Goal: Task Accomplishment & Management: Use online tool/utility

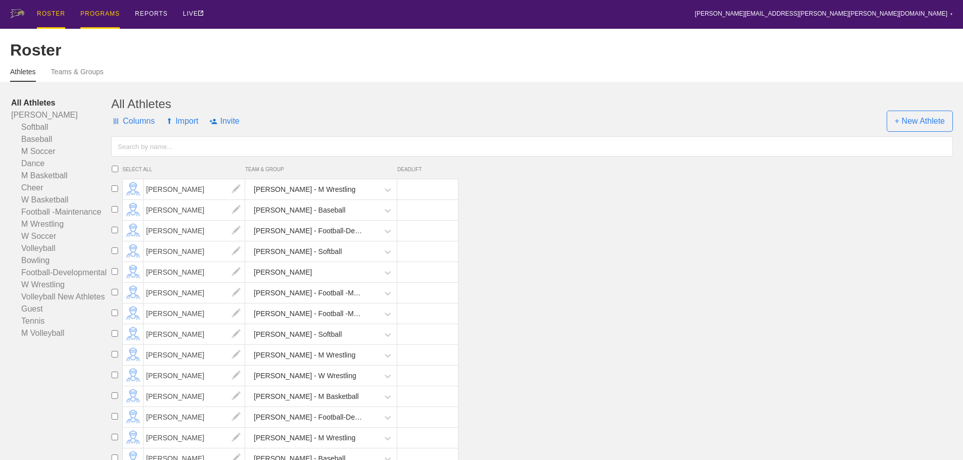
click at [102, 16] on div "PROGRAMS" at bounding box center [99, 14] width 39 height 29
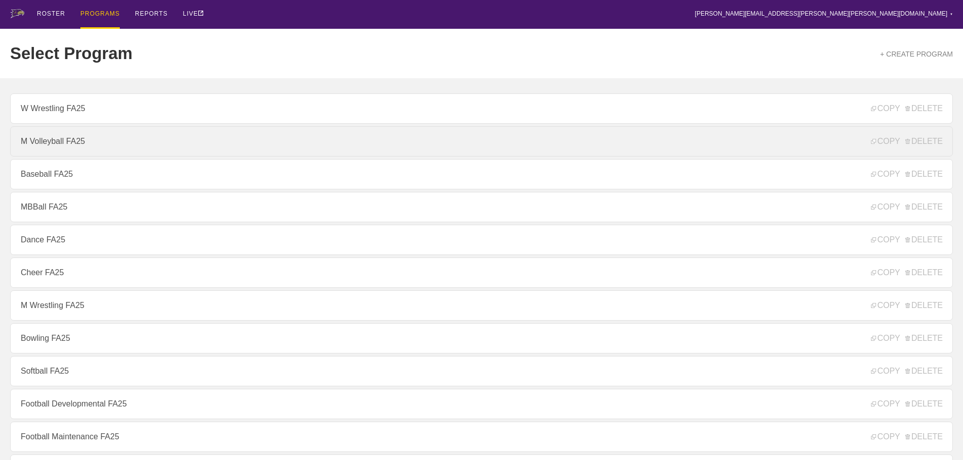
click at [54, 142] on link "M Volleyball FA25" at bounding box center [481, 141] width 942 height 30
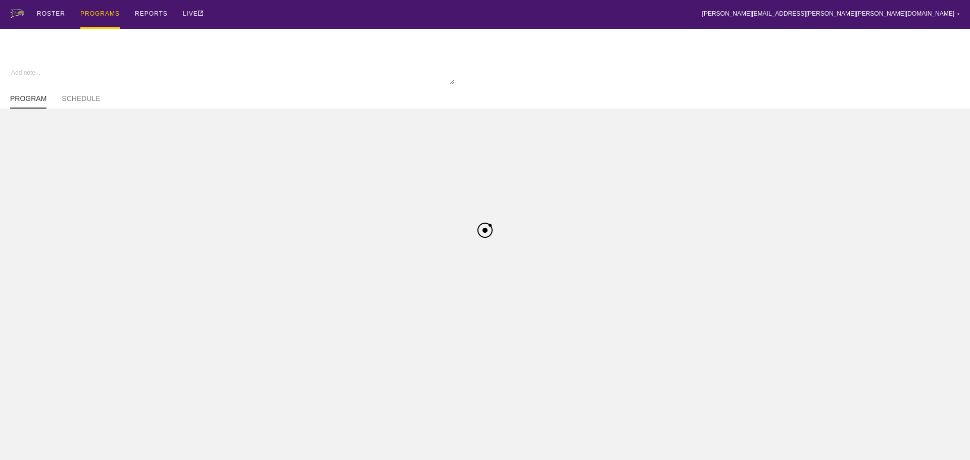
type textarea "x"
type input "M Volleyball FA25"
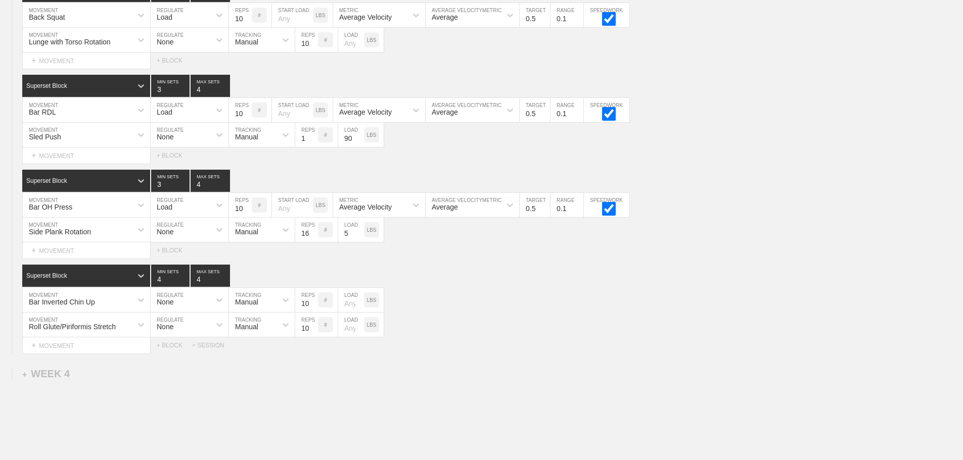
scroll to position [2647, 0]
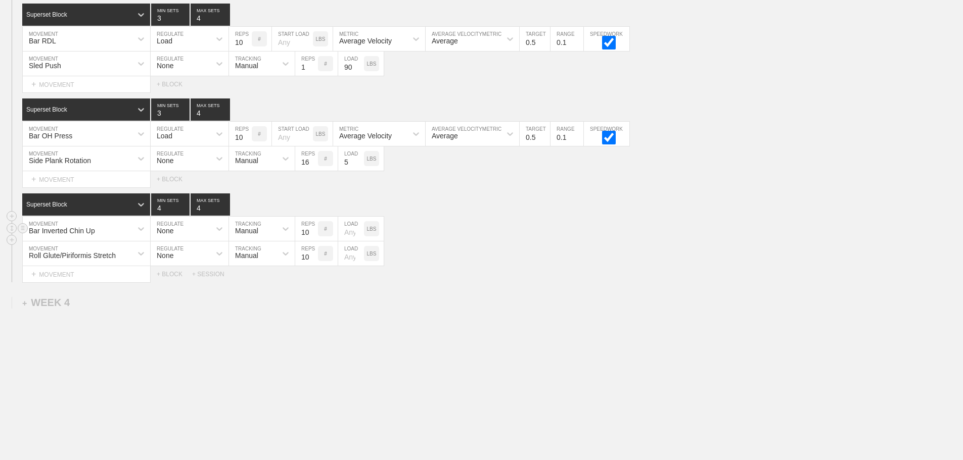
click at [77, 231] on div "Bar Inverted Chin Up" at bounding box center [62, 231] width 66 height 8
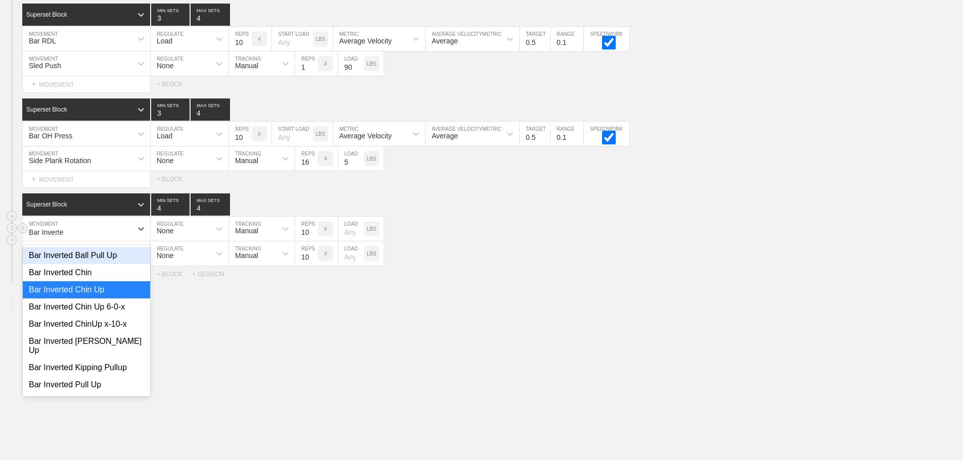
type input "Bar Inverted"
click at [87, 394] on div "Bar Inverted Pullup" at bounding box center [86, 402] width 127 height 17
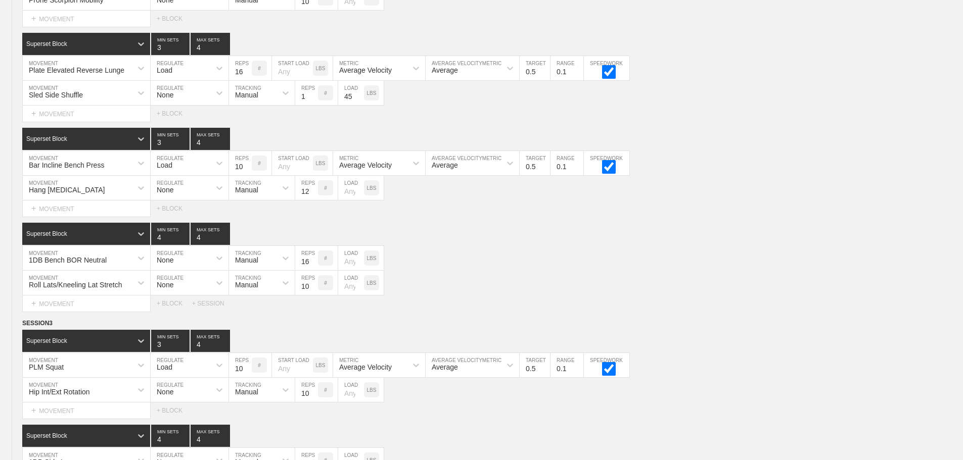
scroll to position [0, 0]
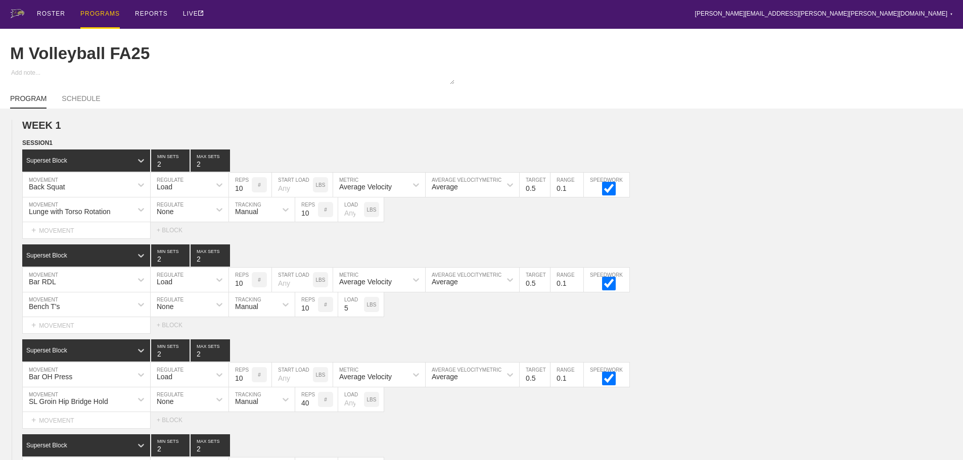
click at [103, 11] on div "PROGRAMS" at bounding box center [99, 14] width 39 height 29
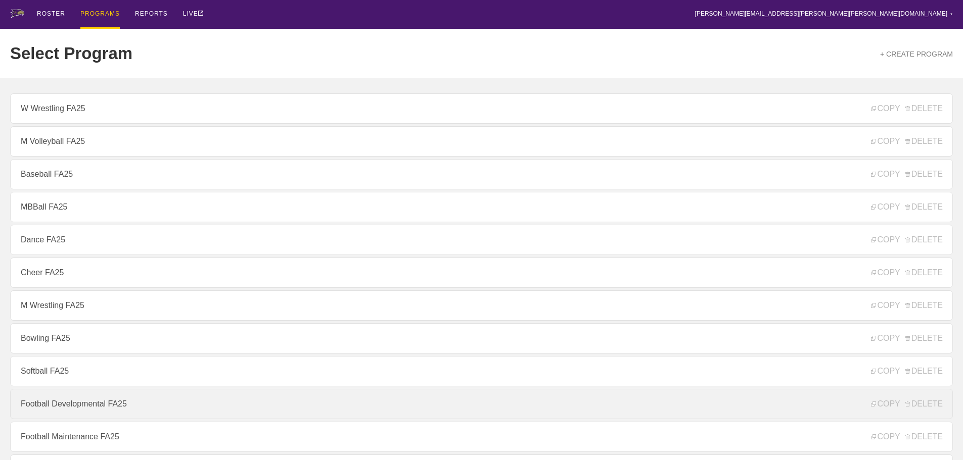
click at [103, 405] on link "Football Developmental FA25" at bounding box center [481, 404] width 942 height 30
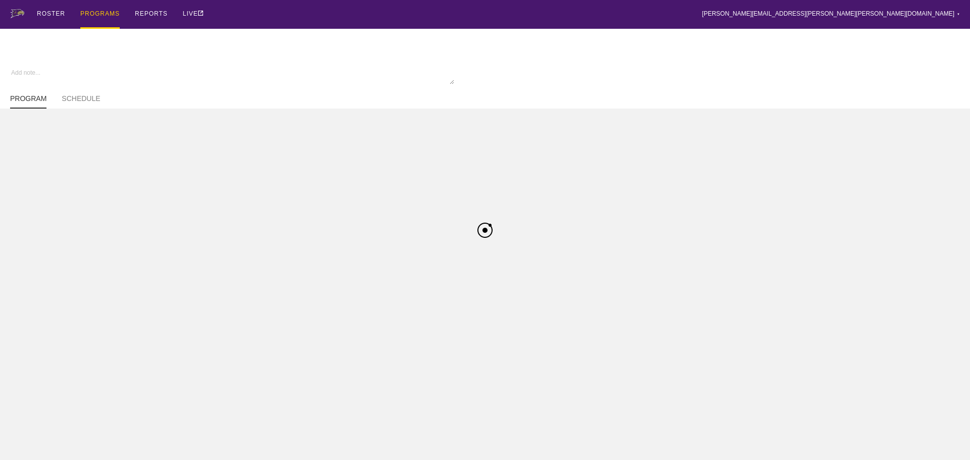
type textarea "x"
type input "Football Developmental FA25"
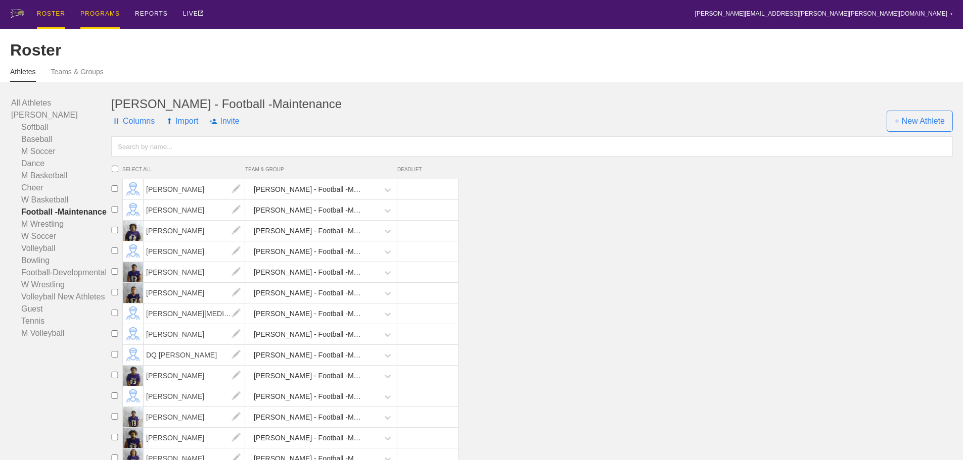
click at [116, 11] on div "PROGRAMS" at bounding box center [99, 14] width 39 height 29
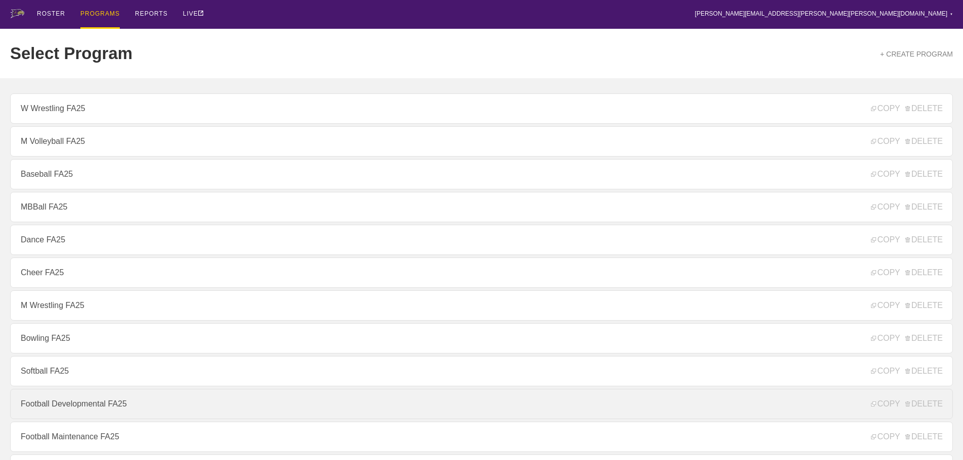
click at [65, 406] on link "Football Developmental FA25" at bounding box center [481, 404] width 942 height 30
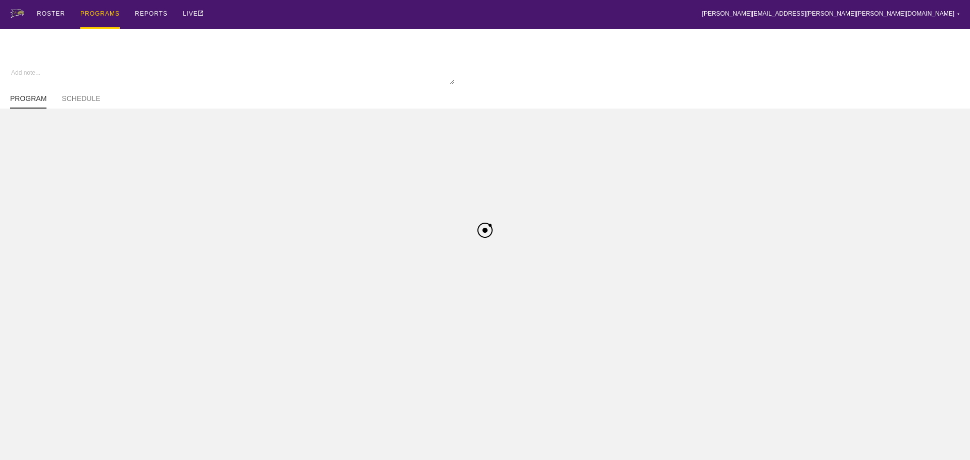
type textarea "x"
type input "Football Developmental FA25"
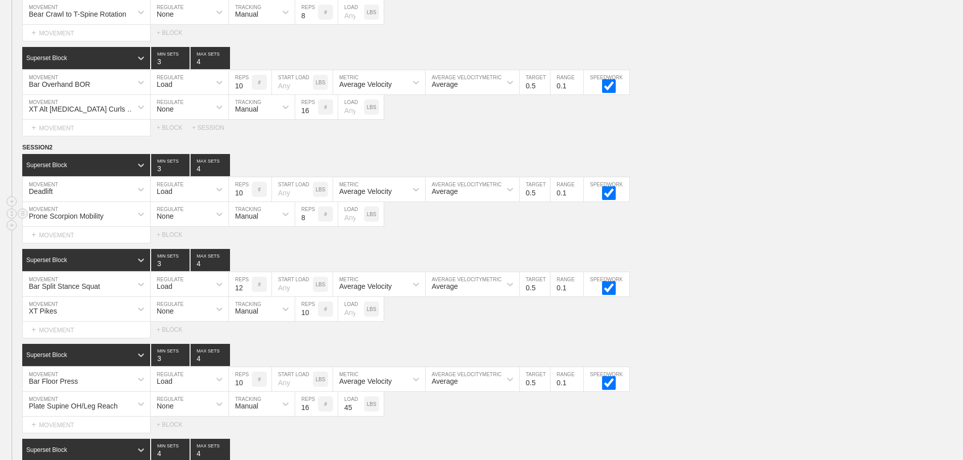
scroll to position [1258, 0]
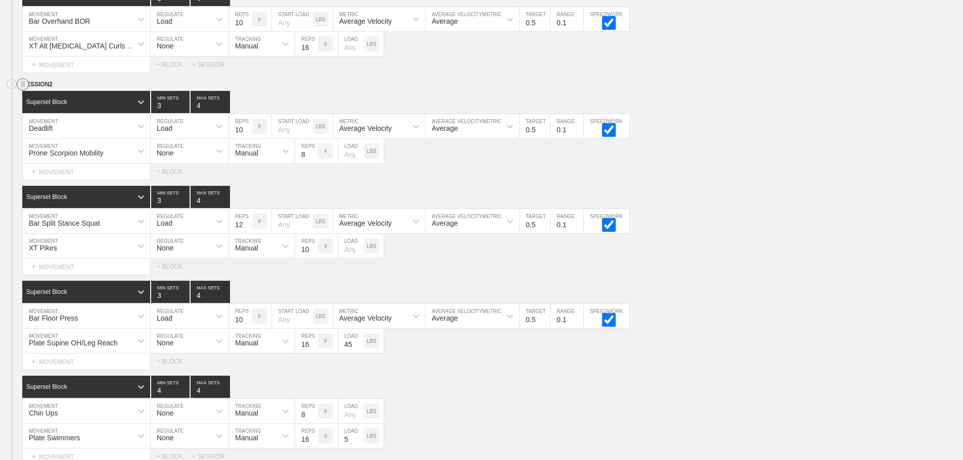
click at [25, 88] on circle at bounding box center [23, 85] width 12 height 12
click at [53, 103] on div "DUPLICATE" at bounding box center [70, 103] width 81 height 15
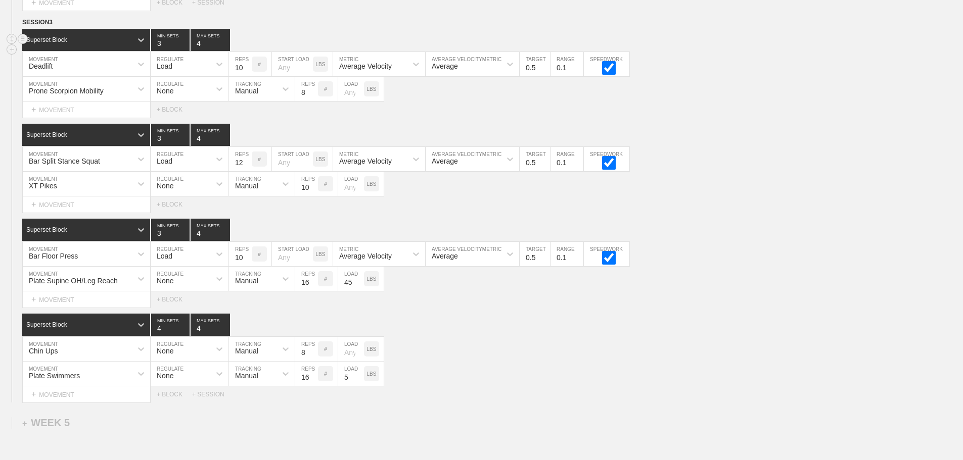
scroll to position [4263, 0]
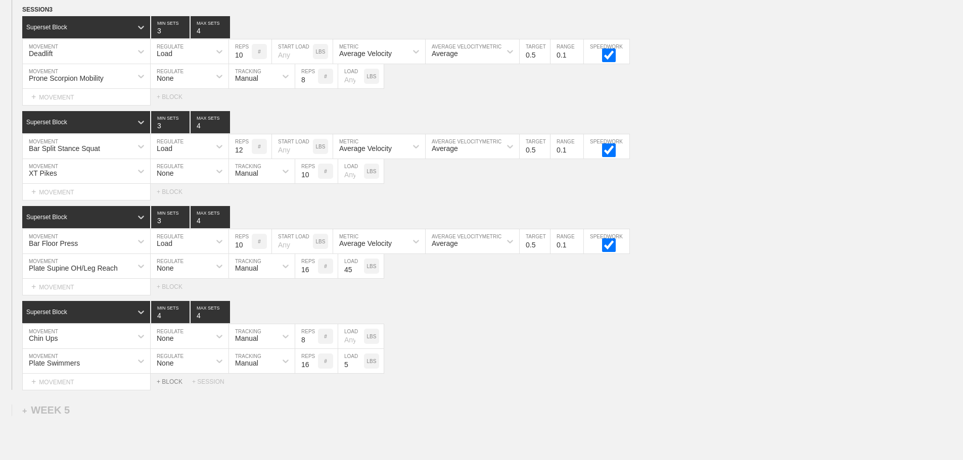
click at [176, 386] on div "+ BLOCK" at bounding box center [174, 381] width 35 height 7
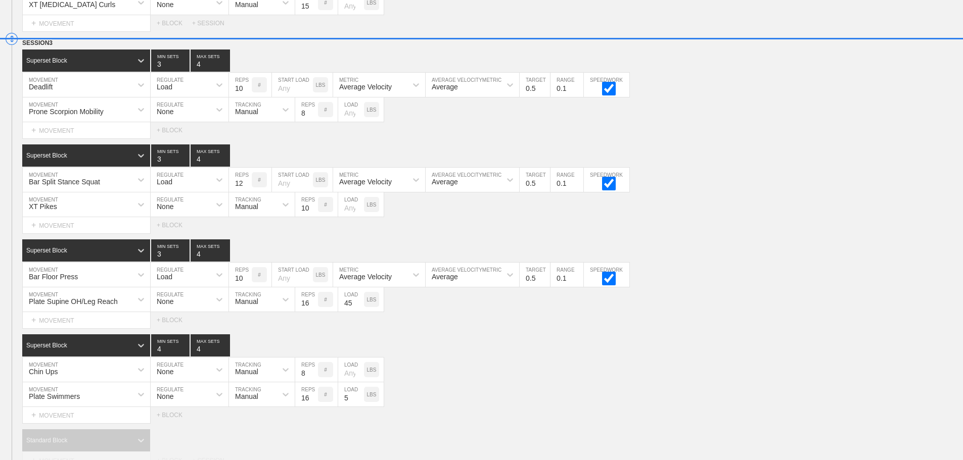
scroll to position [4219, 0]
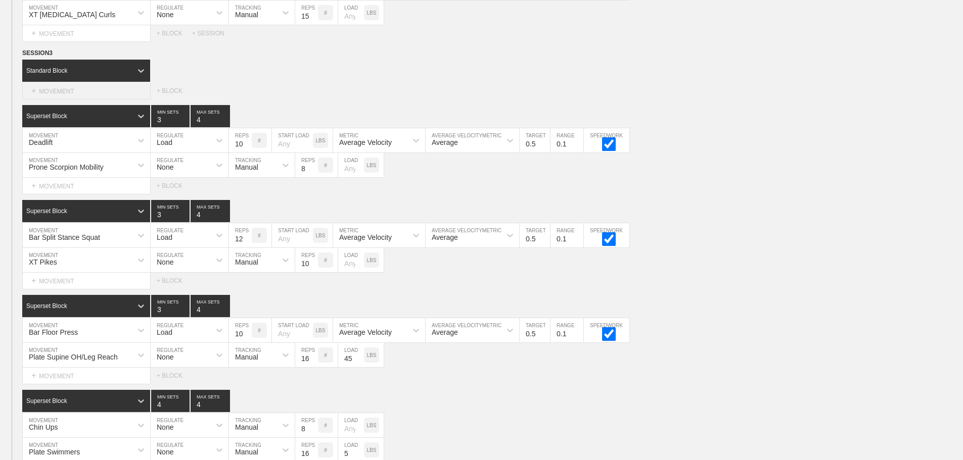
click at [53, 100] on div "+ MOVEMENT" at bounding box center [86, 91] width 128 height 17
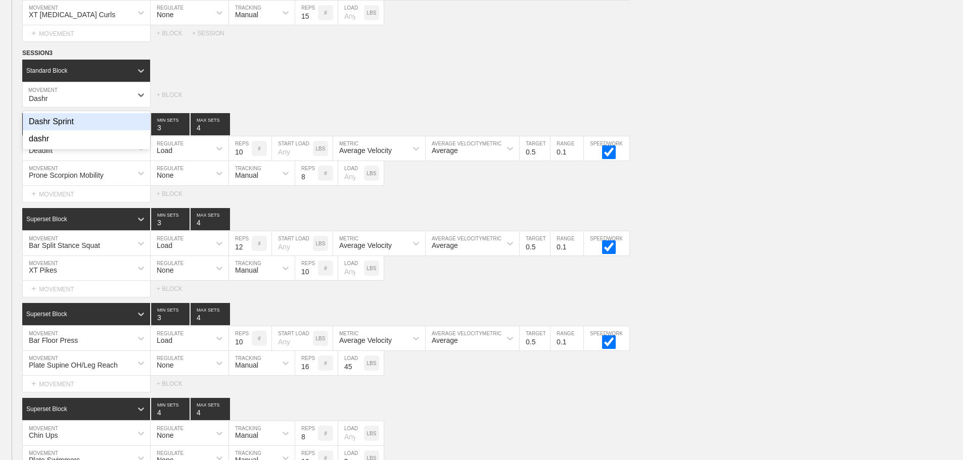
click at [48, 130] on div "Dashr Sprint" at bounding box center [86, 121] width 127 height 17
type input "Dashr"
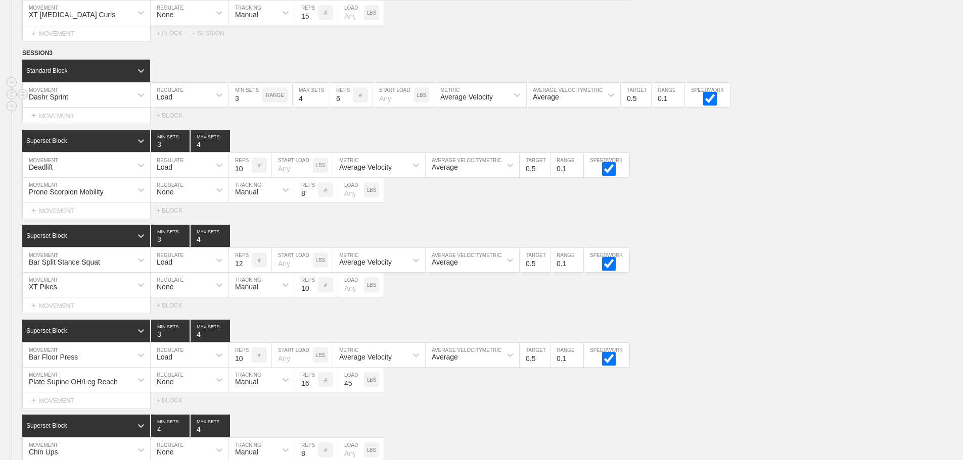
click at [237, 107] on input "3" at bounding box center [245, 95] width 33 height 24
type input "1"
click at [199, 100] on div "Load" at bounding box center [181, 94] width 60 height 17
click at [188, 130] on div "None" at bounding box center [190, 121] width 78 height 17
click at [277, 104] on div at bounding box center [285, 95] width 18 height 18
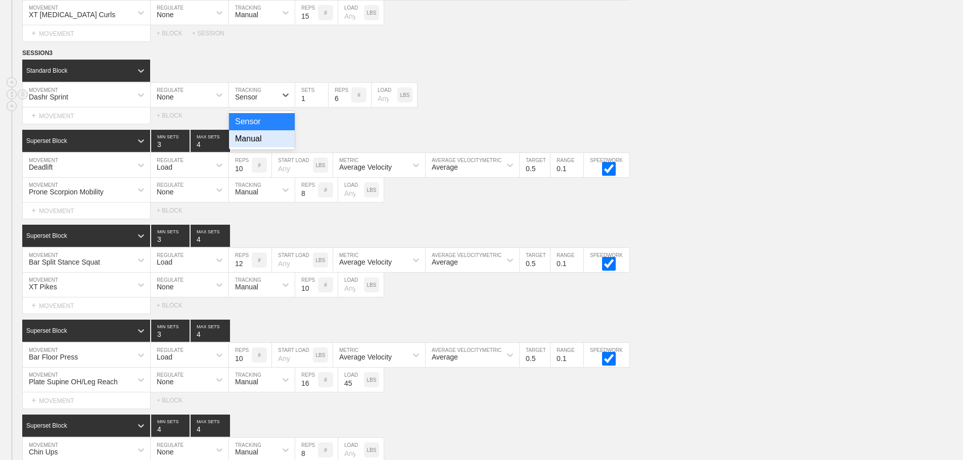
click at [258, 148] on div "Manual" at bounding box center [262, 138] width 66 height 17
click at [336, 106] on input "6" at bounding box center [339, 95] width 23 height 24
type input "3"
click at [385, 107] on input "number" at bounding box center [384, 95] width 26 height 24
type input "15"
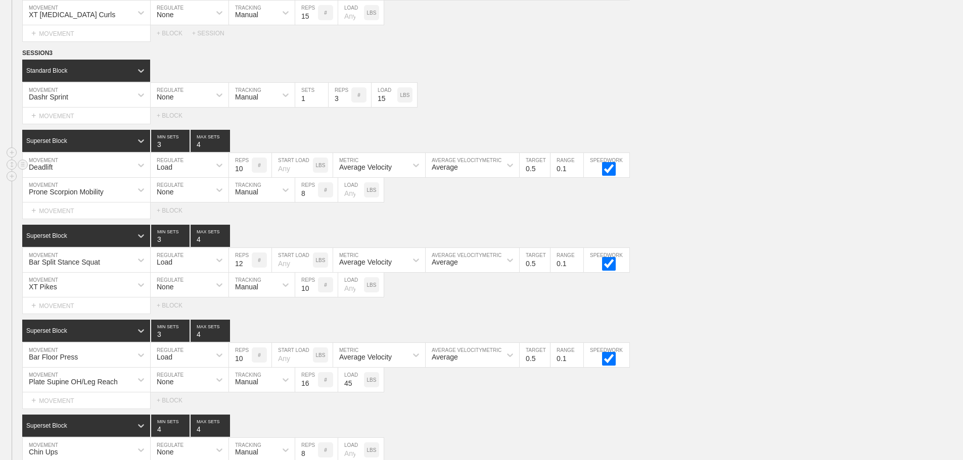
click at [236, 174] on input "10" at bounding box center [240, 165] width 23 height 24
type input "6"
click at [236, 272] on input "12" at bounding box center [240, 260] width 23 height 24
type input "8"
click at [308, 296] on input "10" at bounding box center [306, 285] width 23 height 24
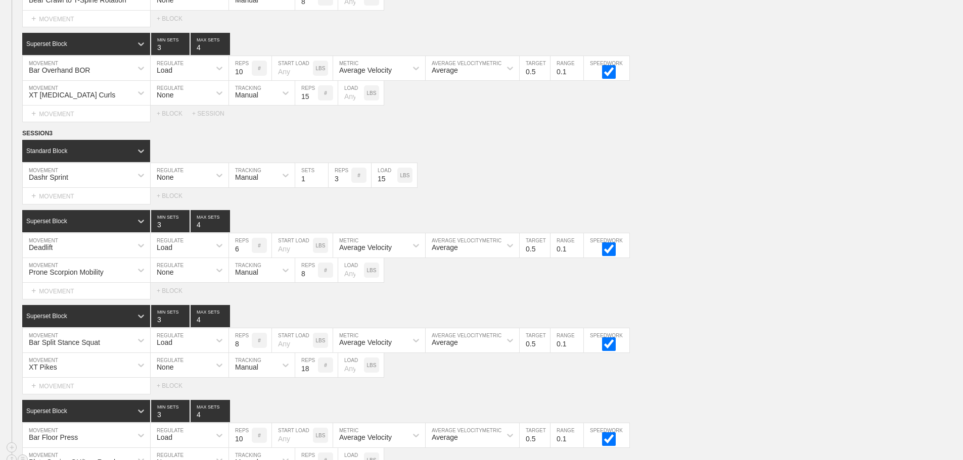
scroll to position [4320, 0]
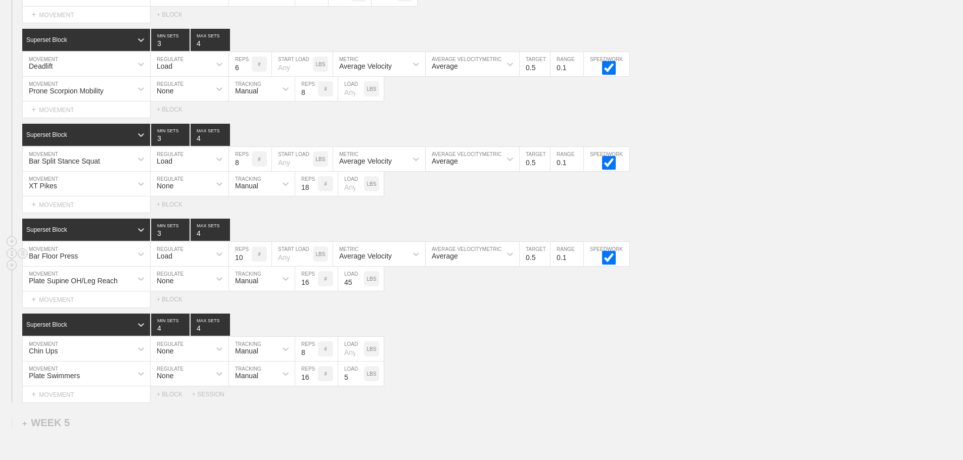
type input "18"
click at [237, 266] on input "10" at bounding box center [240, 254] width 23 height 24
type input "6"
click at [304, 361] on input "8" at bounding box center [306, 349] width 23 height 24
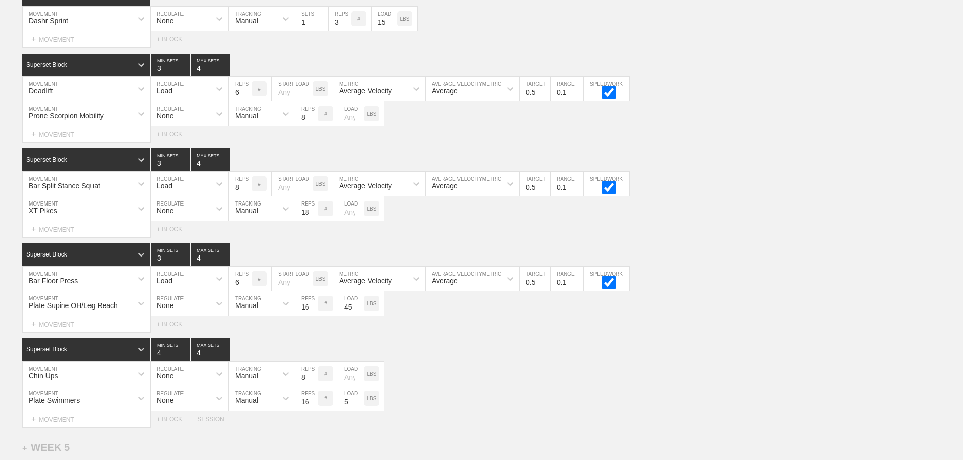
scroll to position [4422, 0]
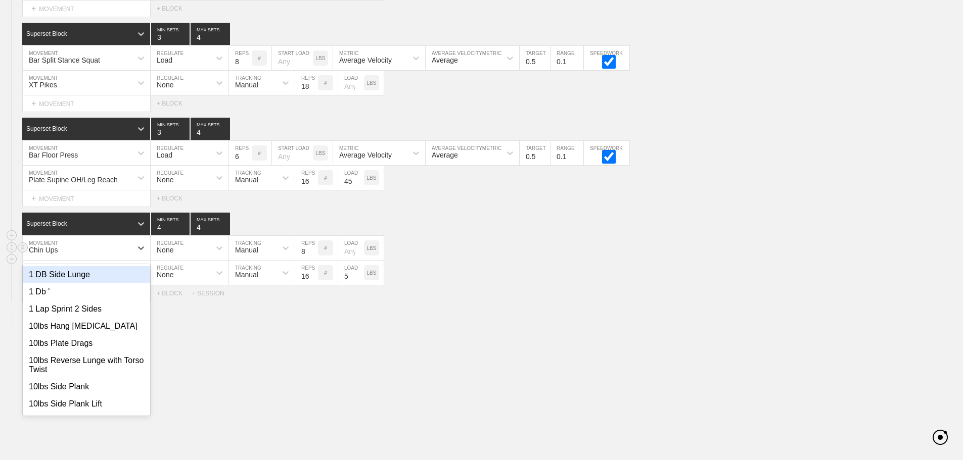
click at [75, 257] on div "Chin Ups" at bounding box center [77, 247] width 109 height 17
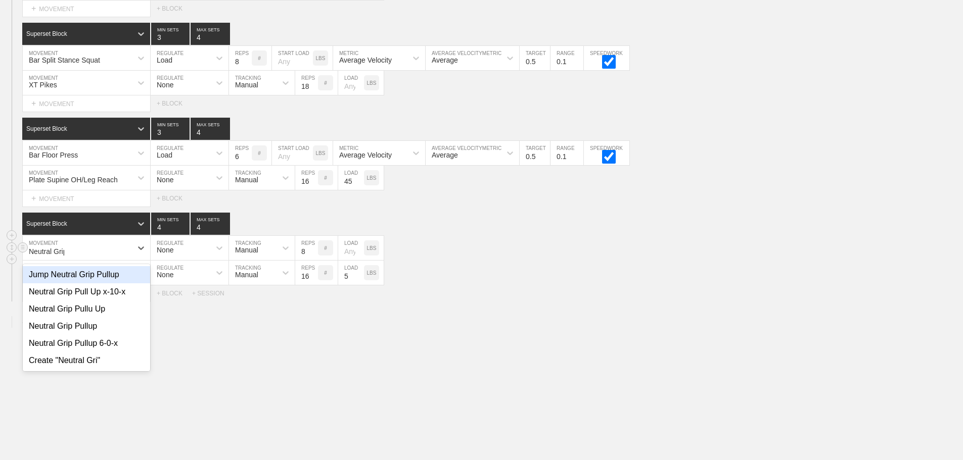
type input "Neutral Grip"
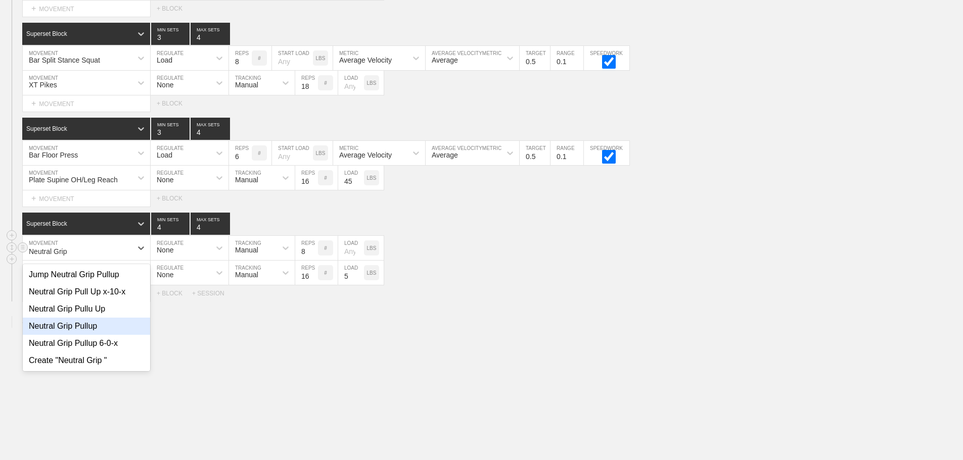
click at [82, 332] on div "Neutral Grip Pullup" at bounding box center [86, 326] width 127 height 17
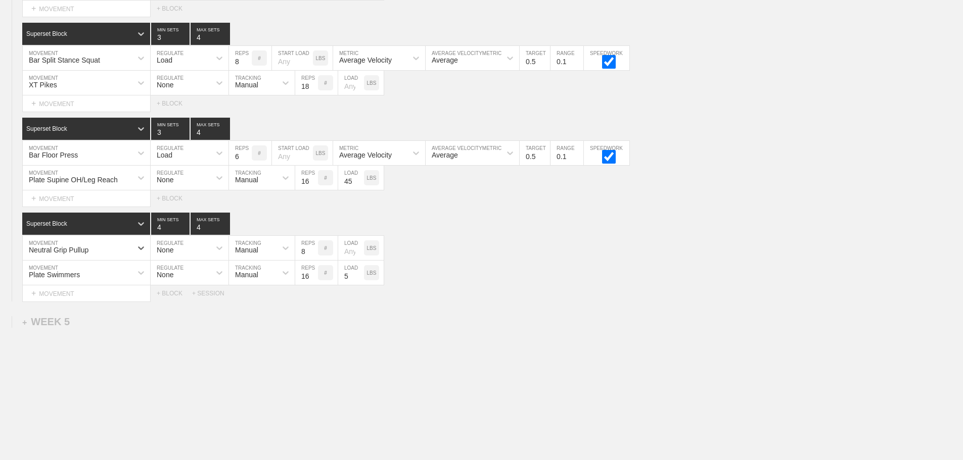
click at [303, 190] on input "16" at bounding box center [306, 178] width 23 height 24
type input "20"
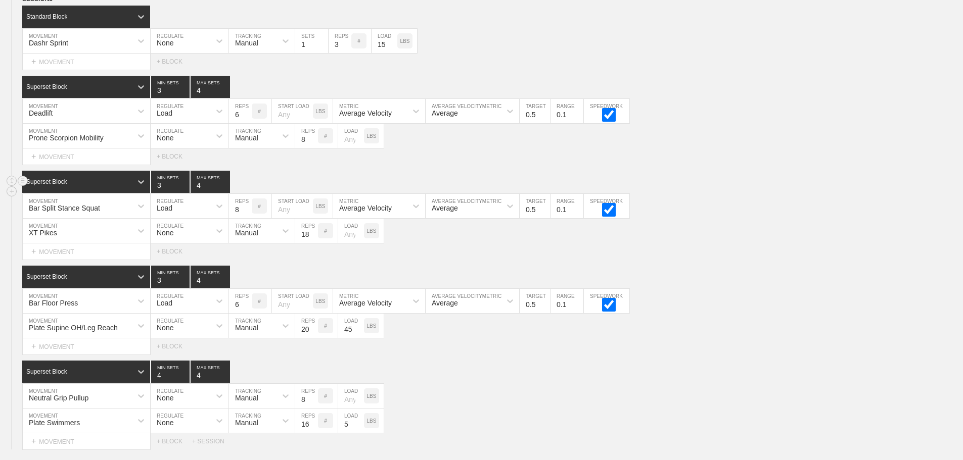
scroll to position [4371, 0]
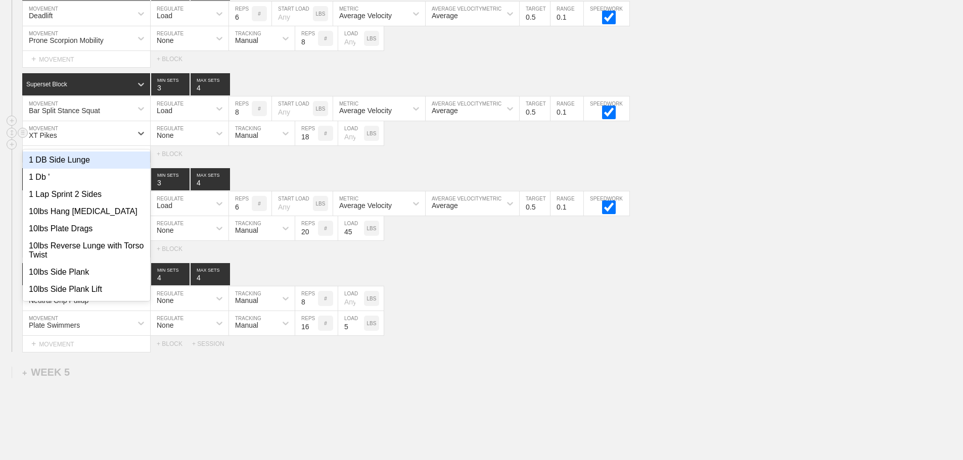
click at [49, 135] on div "XT Pikes" at bounding box center [77, 133] width 109 height 17
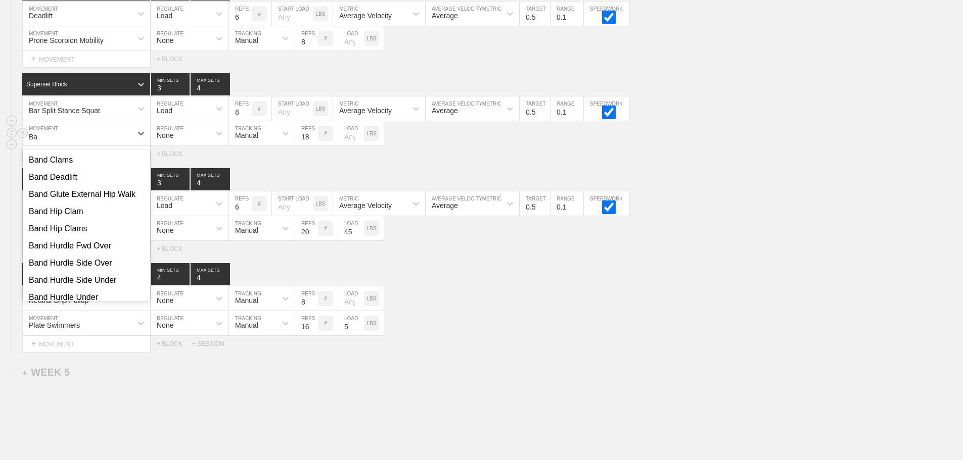
type input "B"
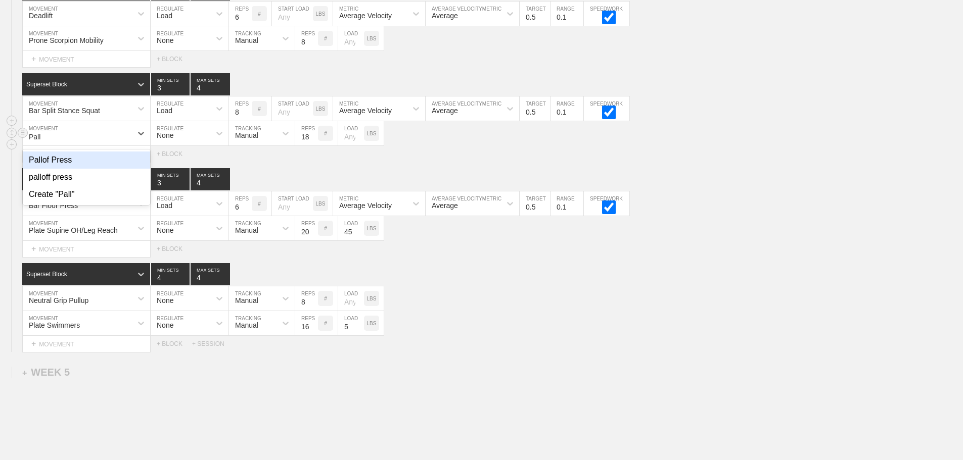
type input "[PERSON_NAME]"
click at [94, 165] on div "Pallof Press" at bounding box center [86, 160] width 127 height 17
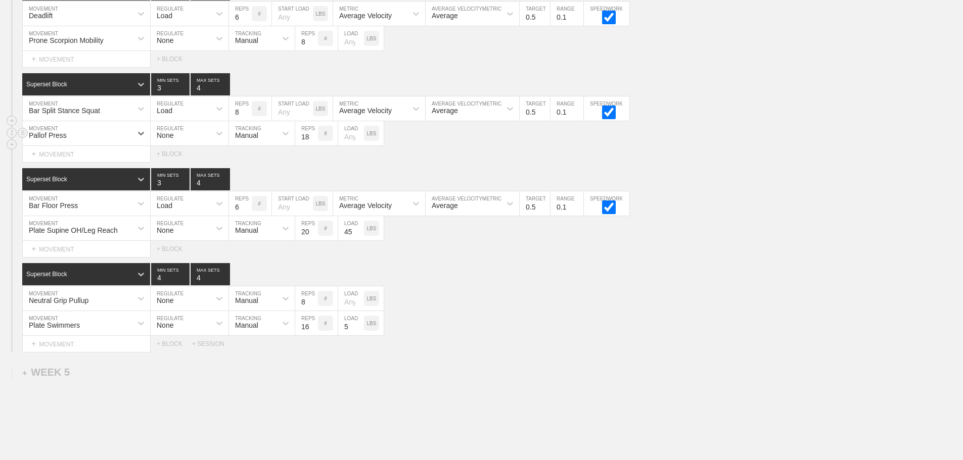
click at [308, 146] on input "18" at bounding box center [306, 133] width 23 height 24
type input "16"
click at [678, 162] on div "Select... MOVEMENT + MOVEMENT + BLOCK" at bounding box center [481, 154] width 963 height 16
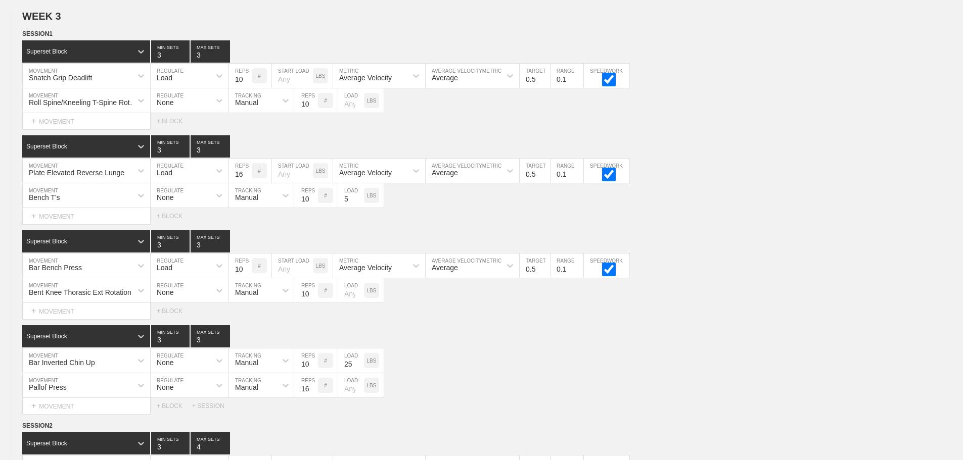
scroll to position [2175, 0]
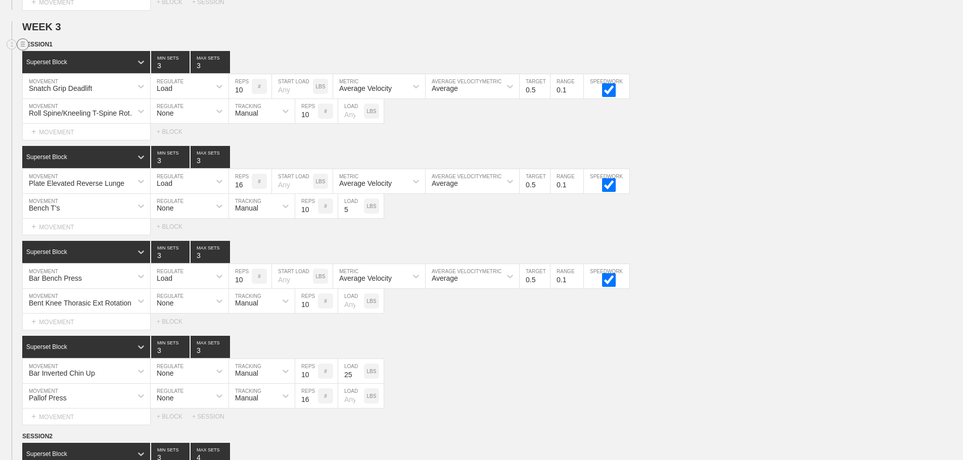
click at [21, 42] on line at bounding box center [23, 42] width 4 height 0
click at [59, 63] on div "DUPLICATE" at bounding box center [70, 63] width 81 height 15
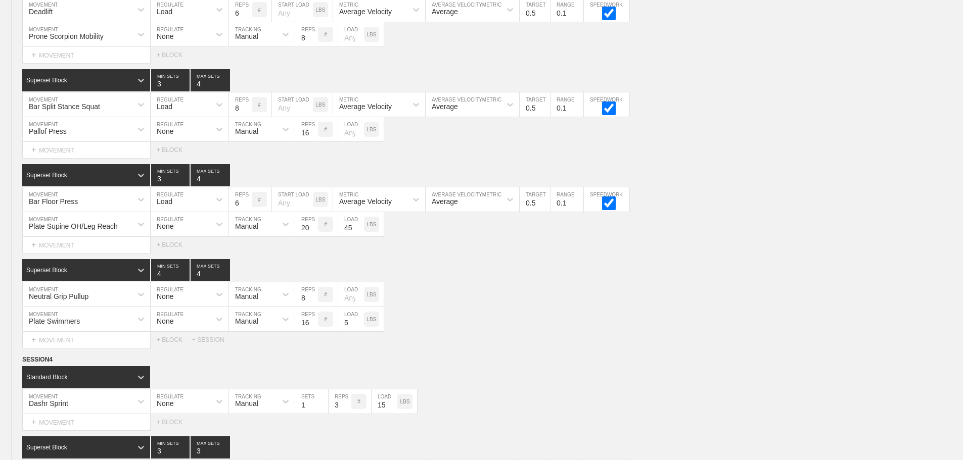
scroll to position [4242, 0]
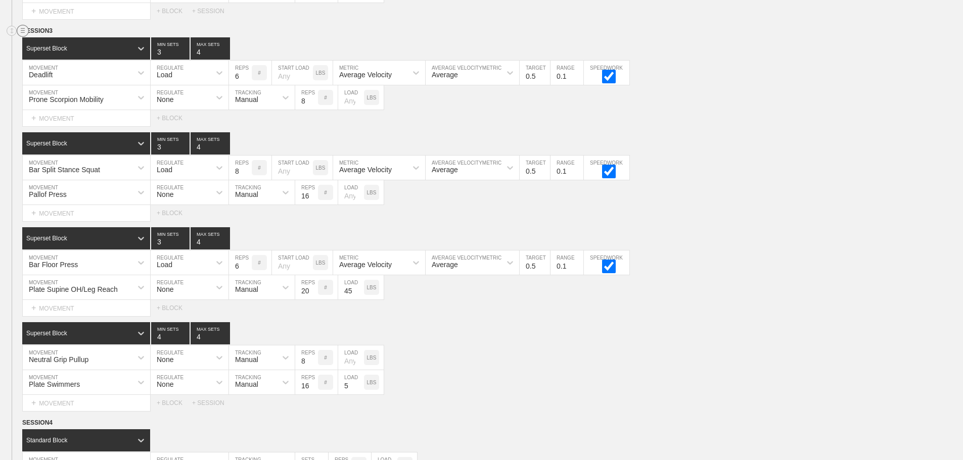
click at [26, 37] on circle at bounding box center [23, 31] width 12 height 12
click at [54, 63] on div "DELETE" at bounding box center [70, 65] width 81 height 15
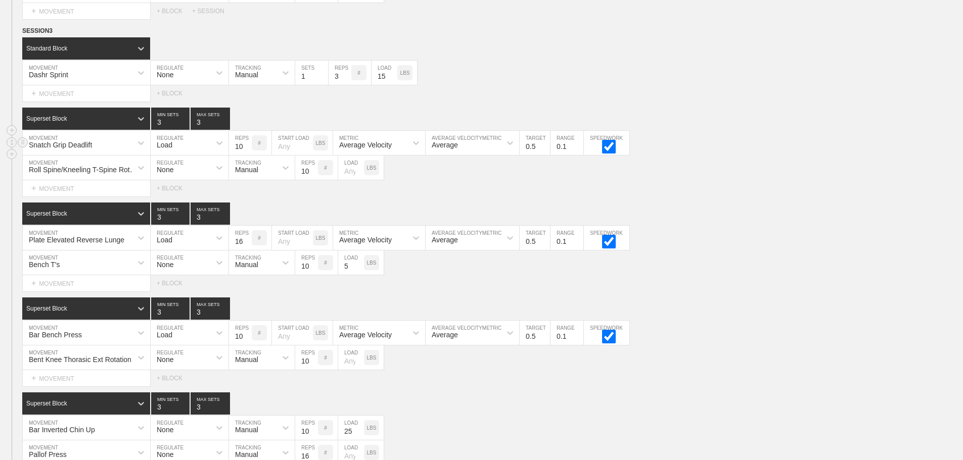
click at [239, 153] on input "10" at bounding box center [240, 143] width 23 height 24
type input "6"
click at [197, 128] on input "3" at bounding box center [209, 119] width 39 height 22
type input "4"
click at [200, 225] on input "3" at bounding box center [209, 214] width 39 height 22
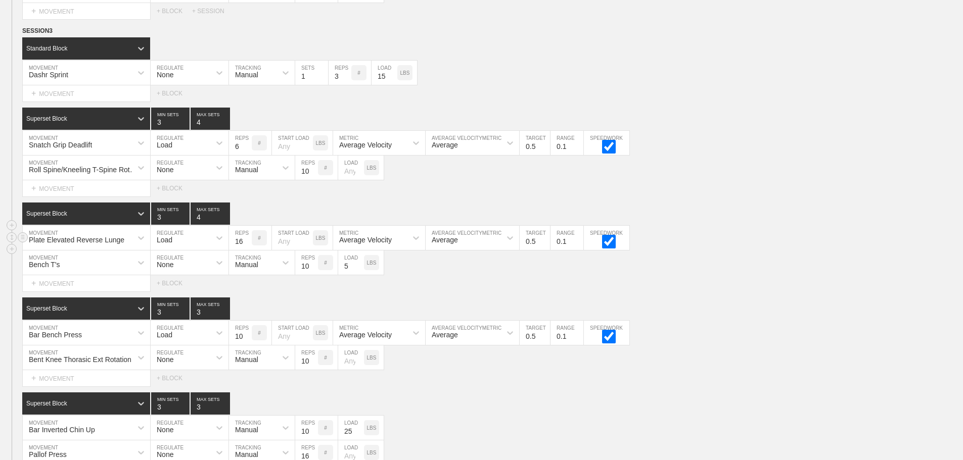
type input "4"
click at [237, 250] on input "16" at bounding box center [240, 238] width 23 height 24
type input "8"
click at [199, 320] on input "3" at bounding box center [209, 309] width 39 height 22
type input "4"
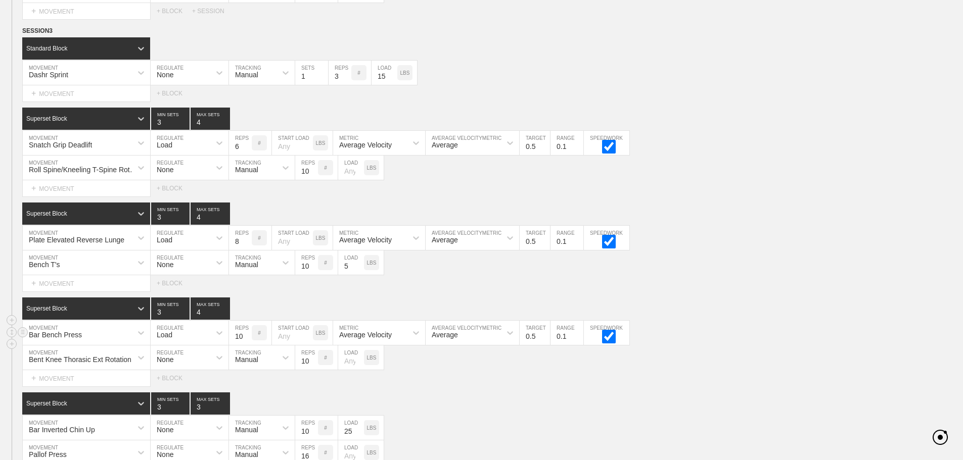
click at [237, 345] on input "10" at bounding box center [240, 333] width 23 height 24
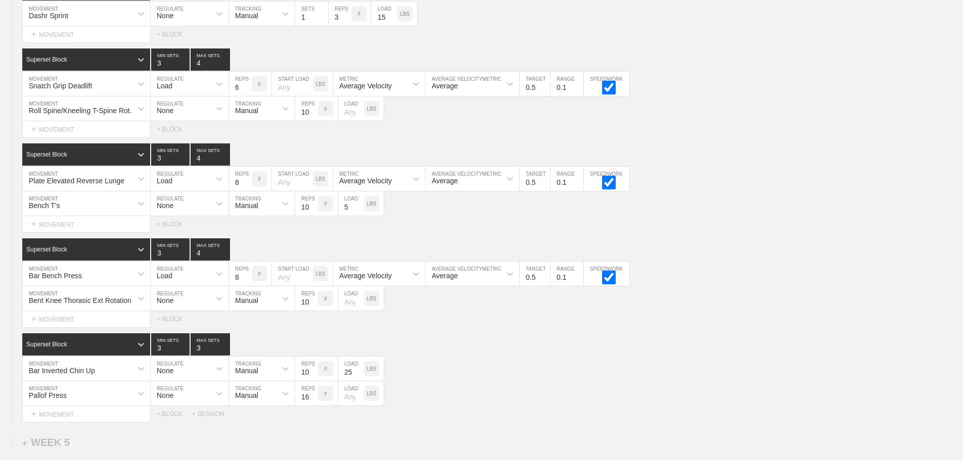
scroll to position [4444, 0]
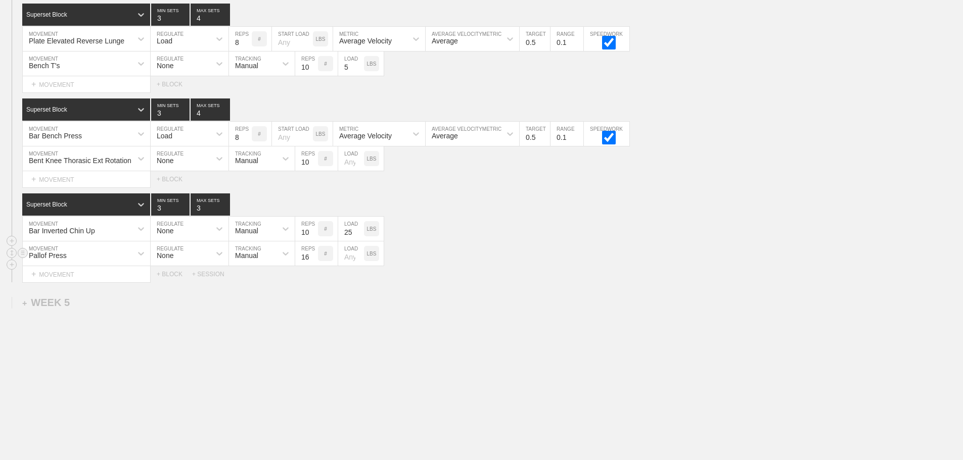
type input "8"
click at [496, 259] on div "Pallof Press MOVEMENT None REGULATE Manual TRACKING 16 REPS # LOAD LBS" at bounding box center [481, 254] width 963 height 25
click at [201, 216] on input "3" at bounding box center [209, 205] width 39 height 22
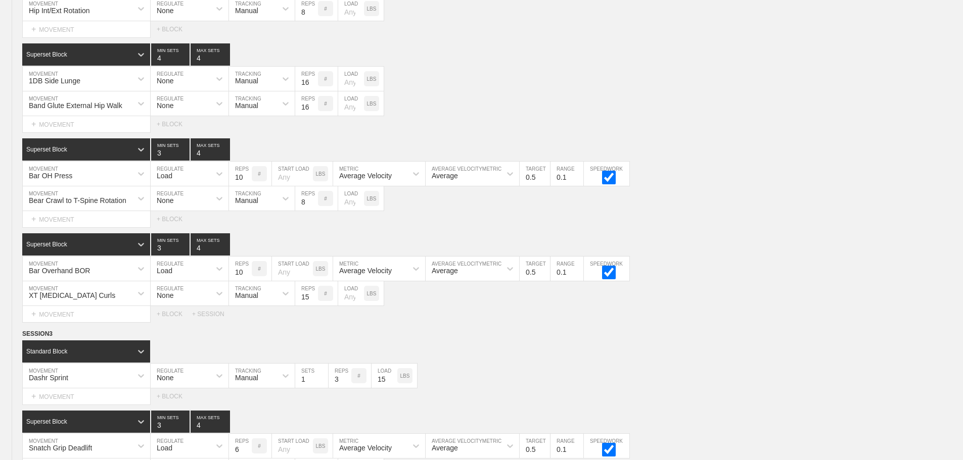
scroll to position [4448, 0]
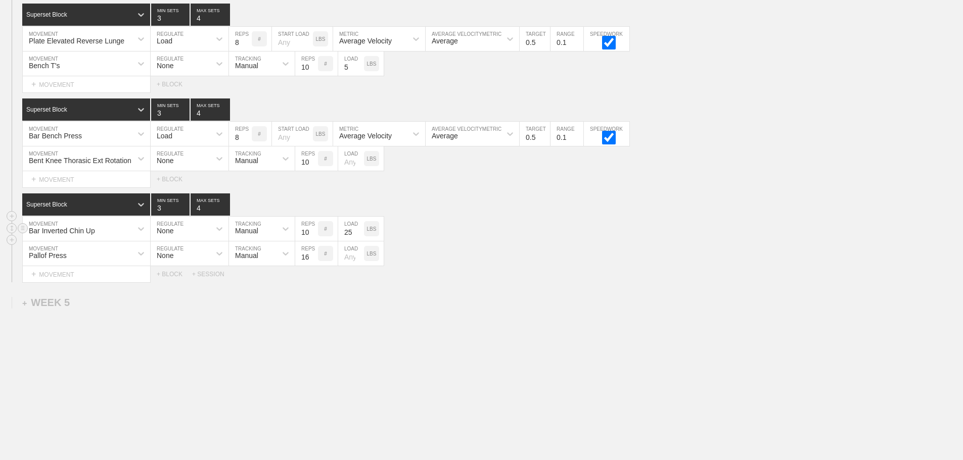
type input "4"
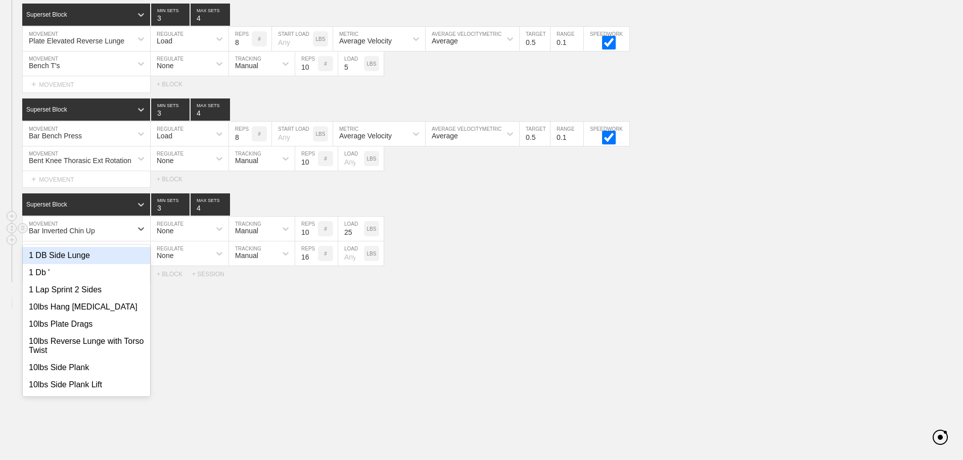
click at [76, 230] on div "Bar Inverted Chin Up" at bounding box center [62, 231] width 66 height 8
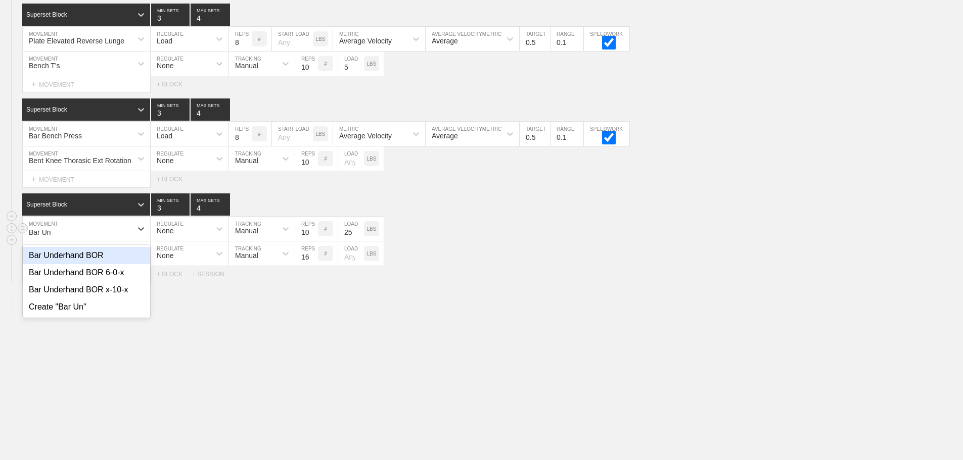
type input "Bar Und"
click at [91, 257] on div "Bar Underhand BOR" at bounding box center [86, 255] width 127 height 17
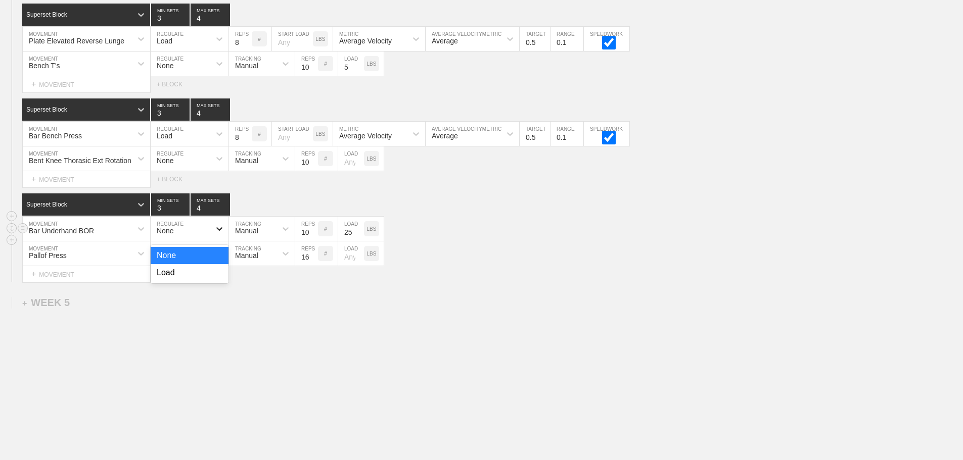
click at [219, 226] on icon at bounding box center [219, 229] width 10 height 10
click at [206, 271] on div "Load" at bounding box center [190, 272] width 78 height 17
click at [241, 233] on input "10" at bounding box center [240, 229] width 23 height 24
type input "6"
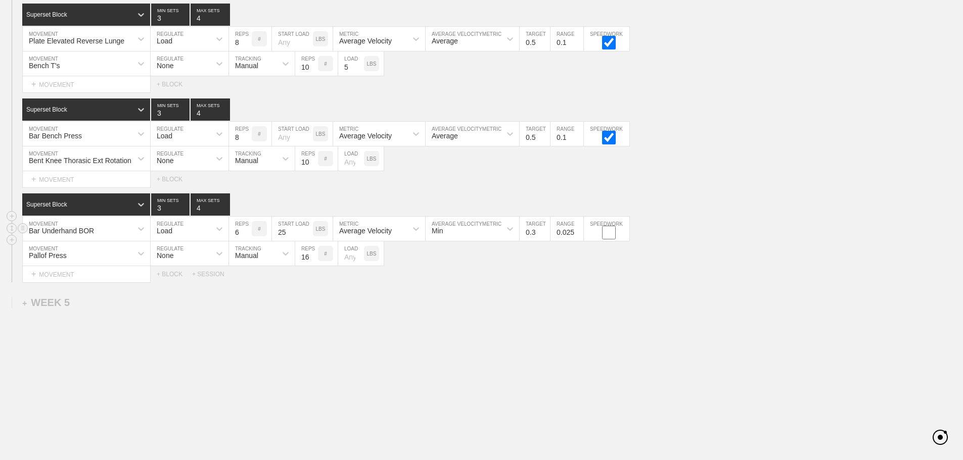
click at [282, 232] on input "25" at bounding box center [292, 229] width 41 height 24
drag, startPoint x: 476, startPoint y: 233, endPoint x: 489, endPoint y: 240, distance: 14.9
click at [476, 233] on div "Min" at bounding box center [462, 228] width 75 height 17
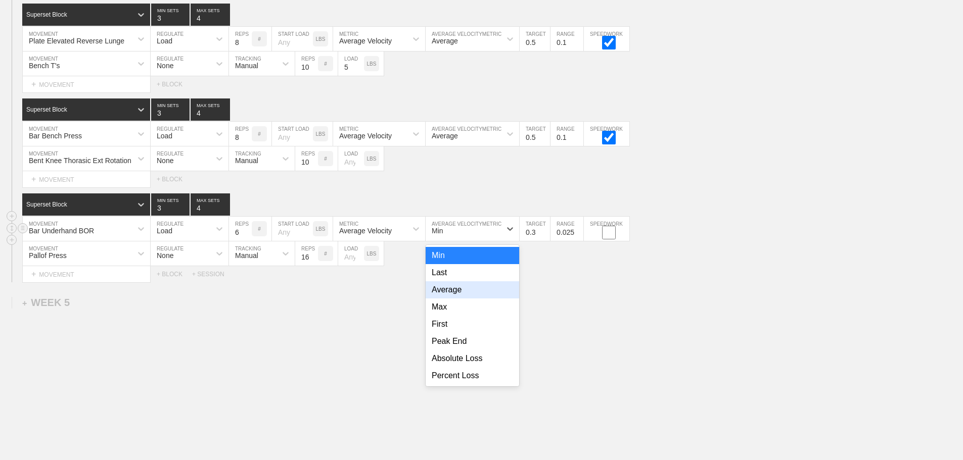
click at [459, 292] on div "Average" at bounding box center [471, 289] width 93 height 17
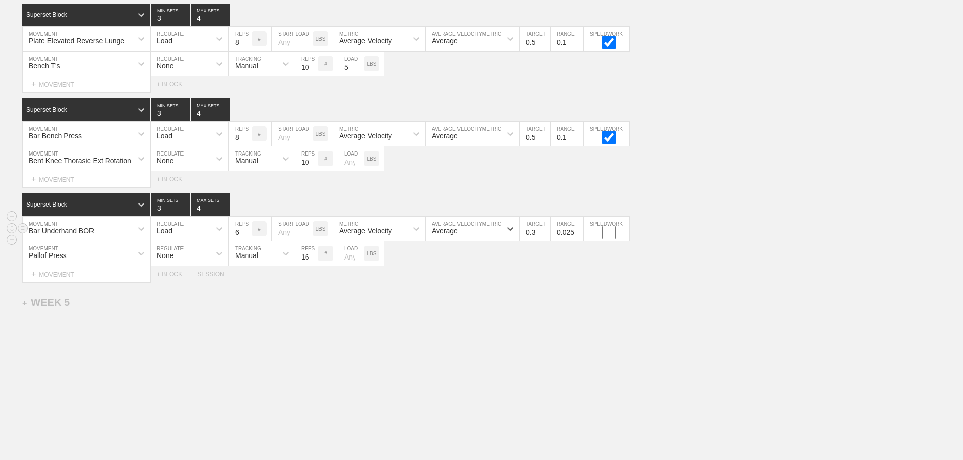
click at [530, 231] on input "0.3" at bounding box center [534, 229] width 30 height 24
type input "0.5"
click at [563, 232] on input "0.025" at bounding box center [566, 229] width 33 height 24
type input "0.1"
click at [606, 236] on input "checkbox" at bounding box center [609, 233] width 38 height 14
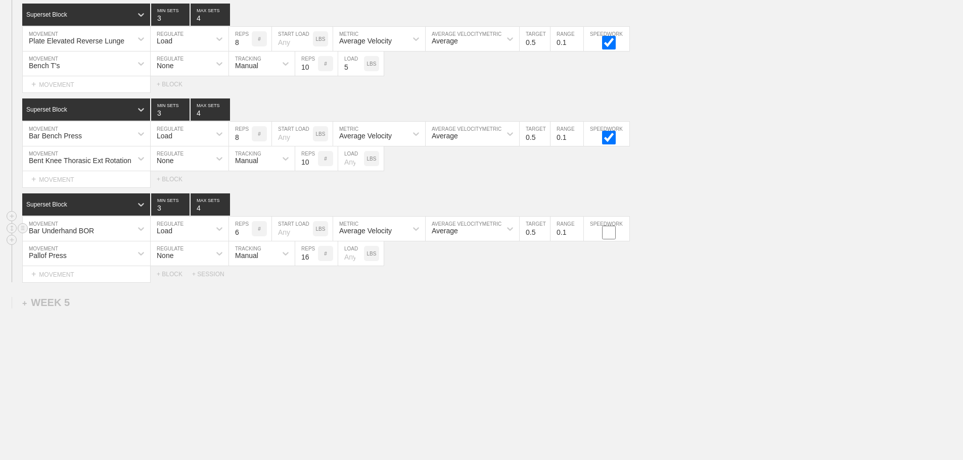
checkbox input "true"
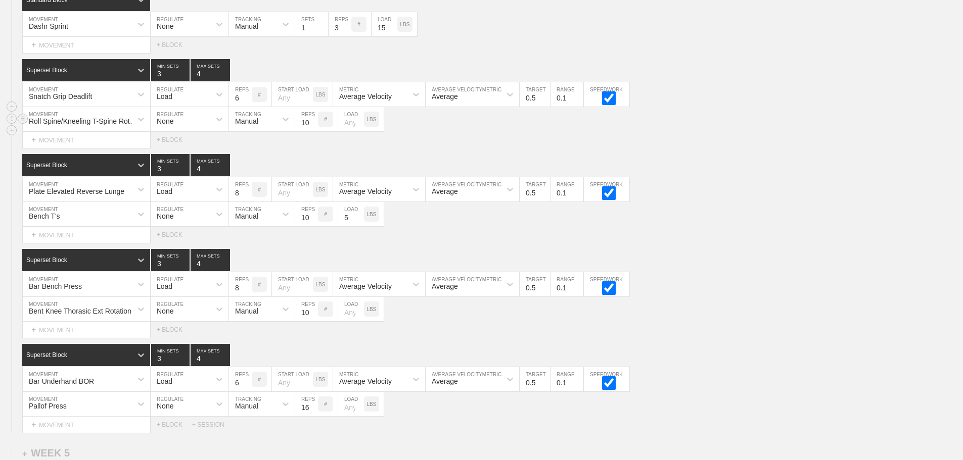
scroll to position [4347, 0]
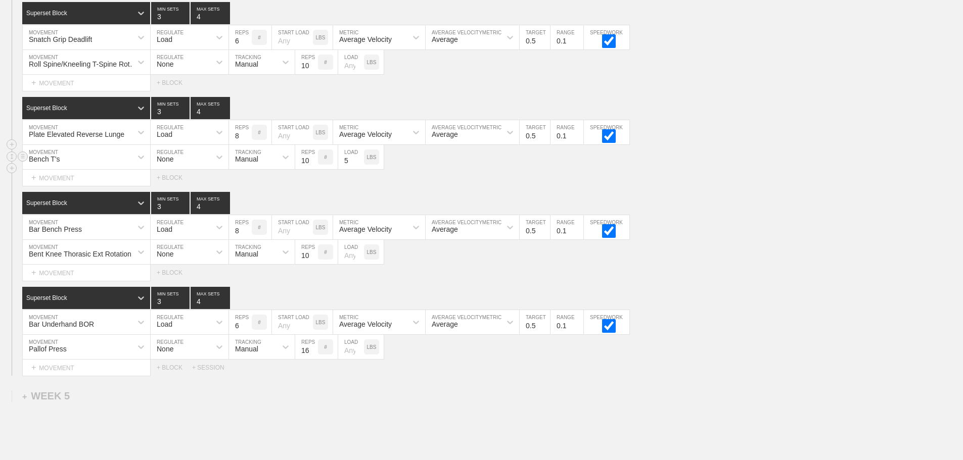
click at [111, 166] on div "Bench T's" at bounding box center [77, 157] width 109 height 17
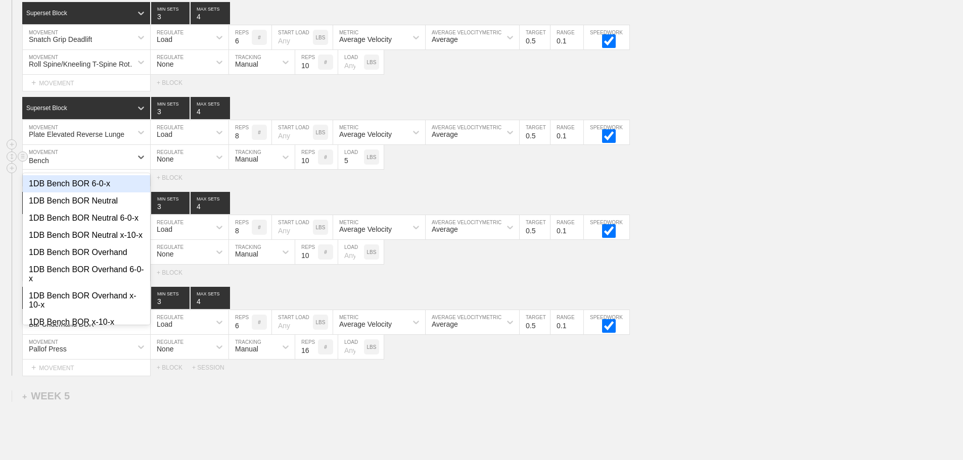
type input "Bench Y"
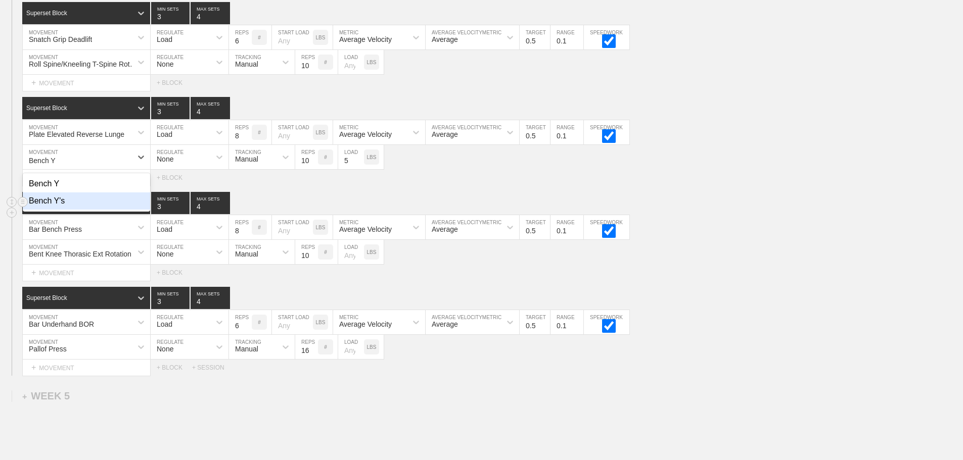
click at [92, 207] on div "Bench Y's" at bounding box center [86, 201] width 127 height 17
click at [237, 239] on input "8" at bounding box center [240, 227] width 23 height 24
type input "6"
click at [233, 144] on input "8" at bounding box center [240, 132] width 23 height 24
click at [516, 194] on div "SESSION 3 Standard Block DUPLICATE INSERT MOVEMENT AFTER DELETE Dashr Sprint MO…" at bounding box center [481, 148] width 963 height 456
